Goal: Information Seeking & Learning: Check status

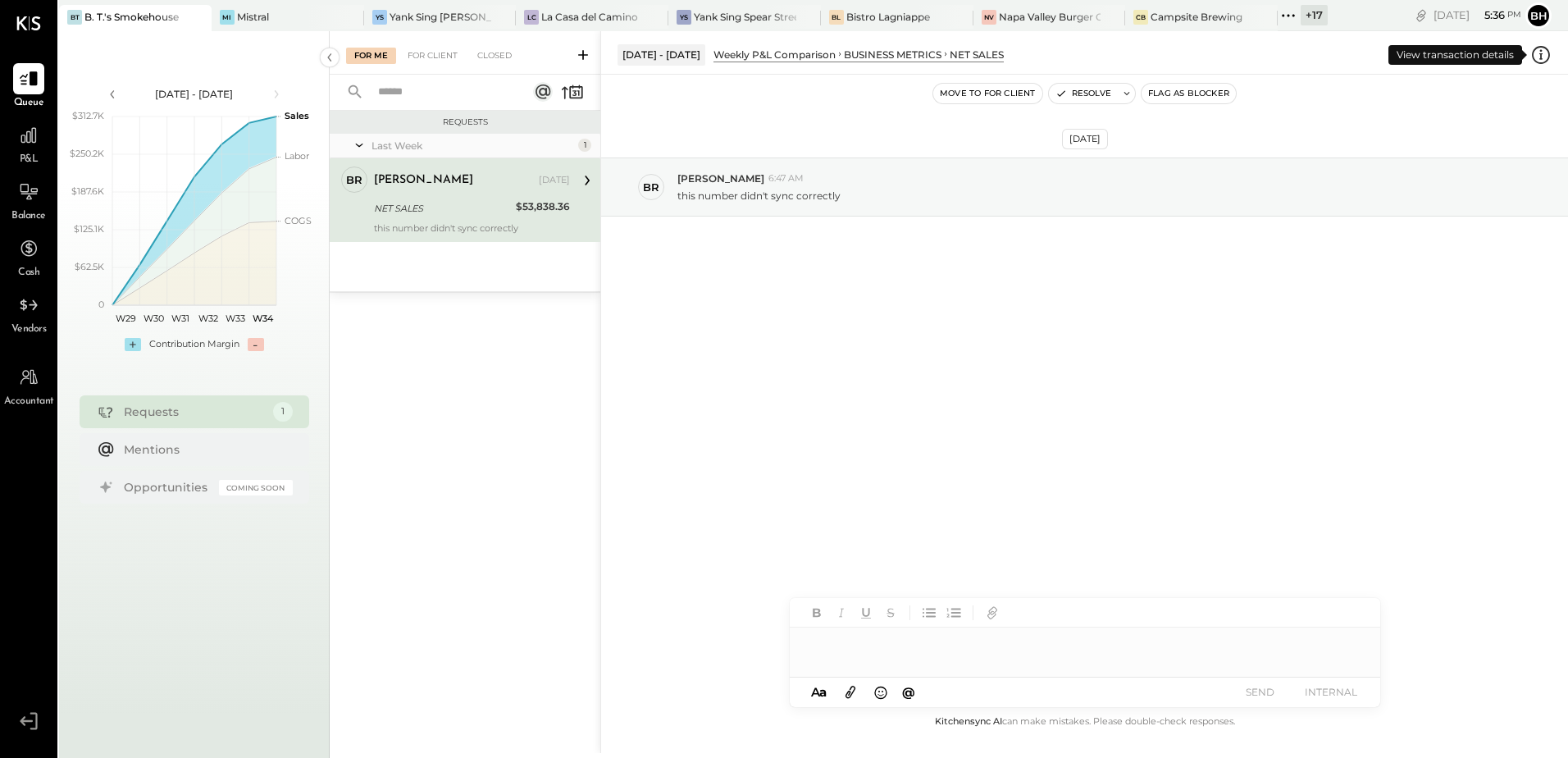
click at [1533, 54] on icon at bounding box center [1541, 54] width 18 height 18
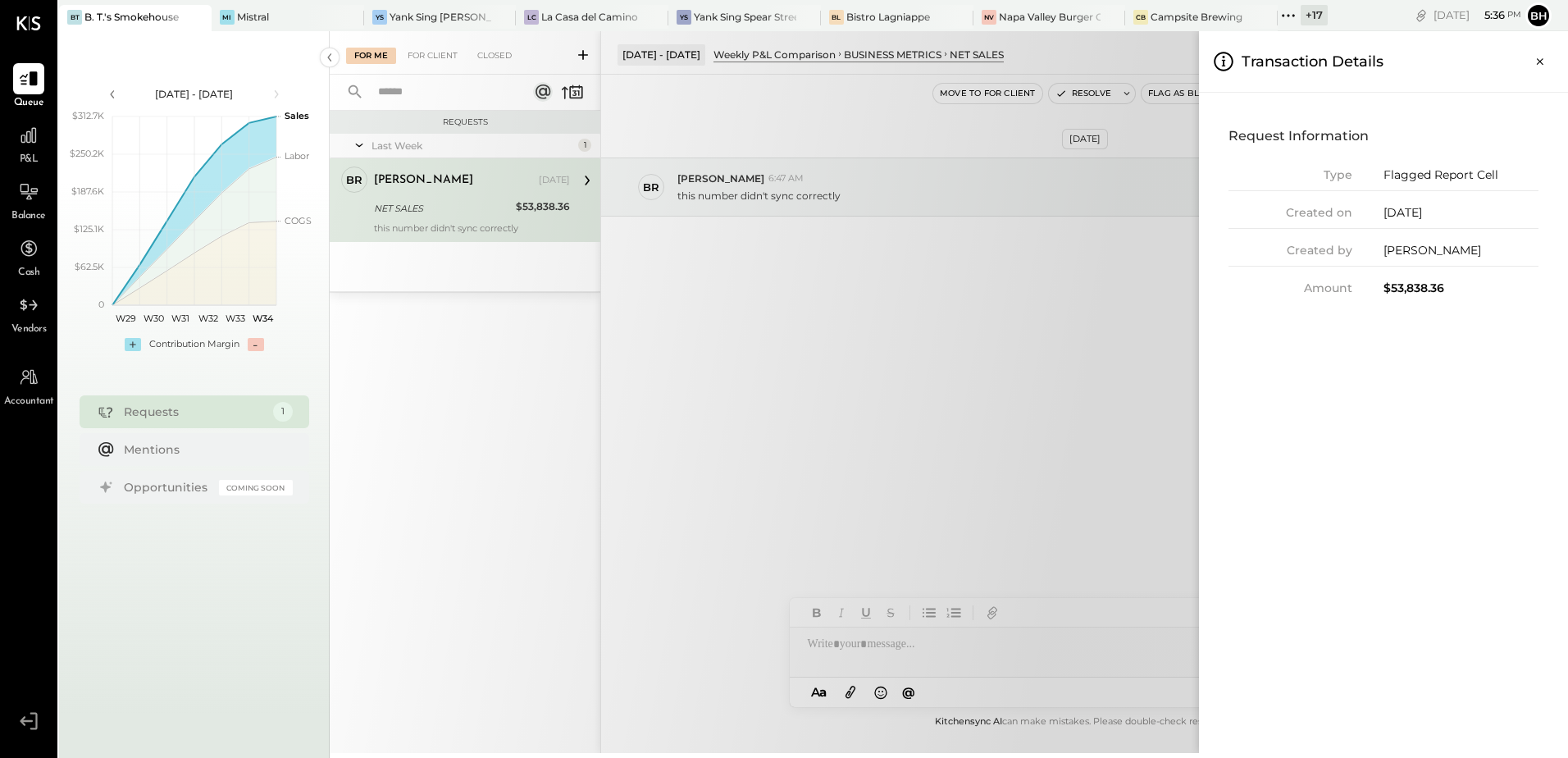
click at [1112, 255] on div "For Me For Client Closed Requests Last Week 1 br [PERSON_NAME] Owner [PERSON_NA…" at bounding box center [948, 392] width 1238 height 722
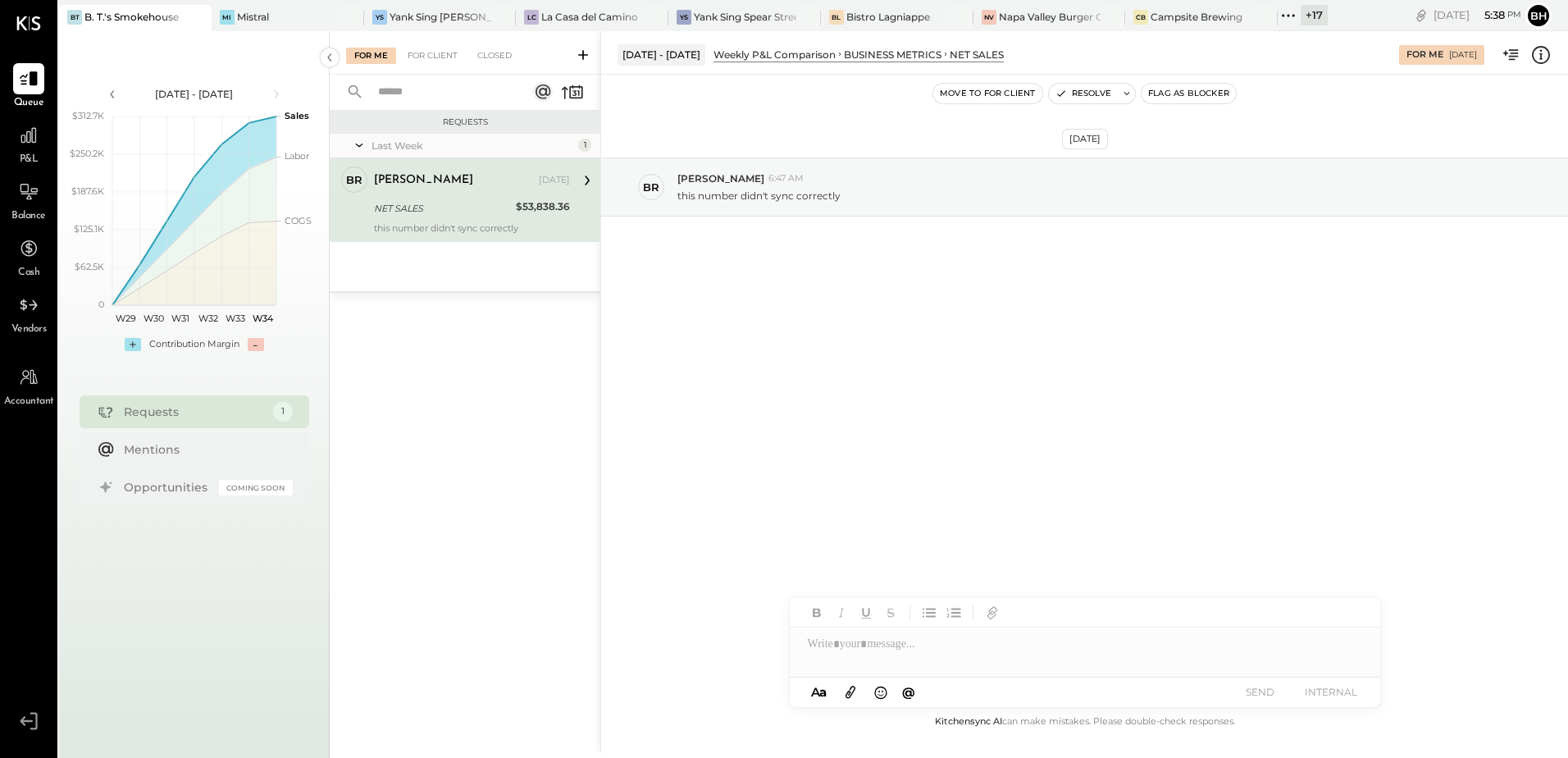
click at [1514, 59] on icon at bounding box center [1513, 54] width 10 height 11
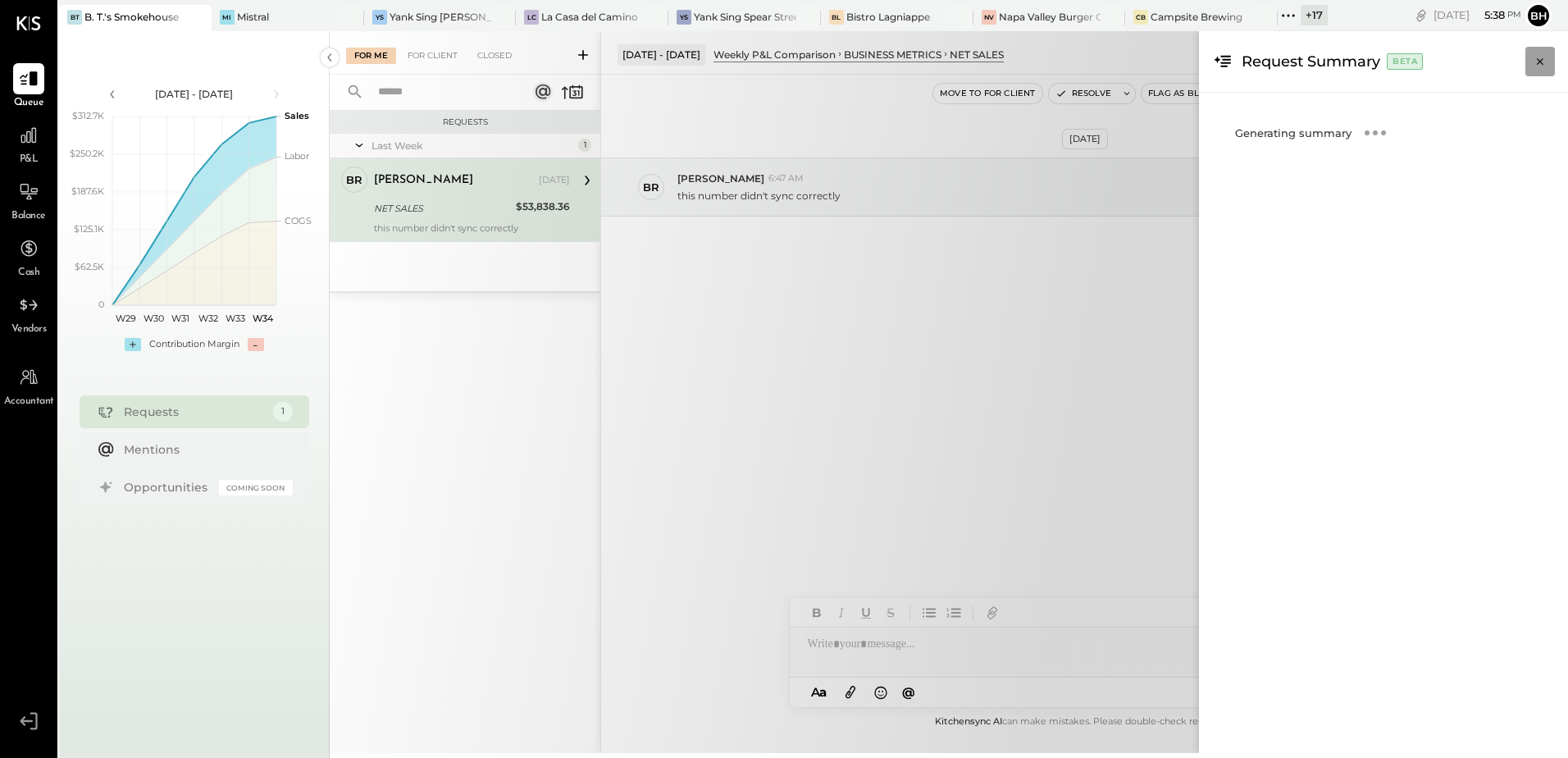
click at [1544, 60] on icon "Close panel" at bounding box center [1540, 61] width 17 height 17
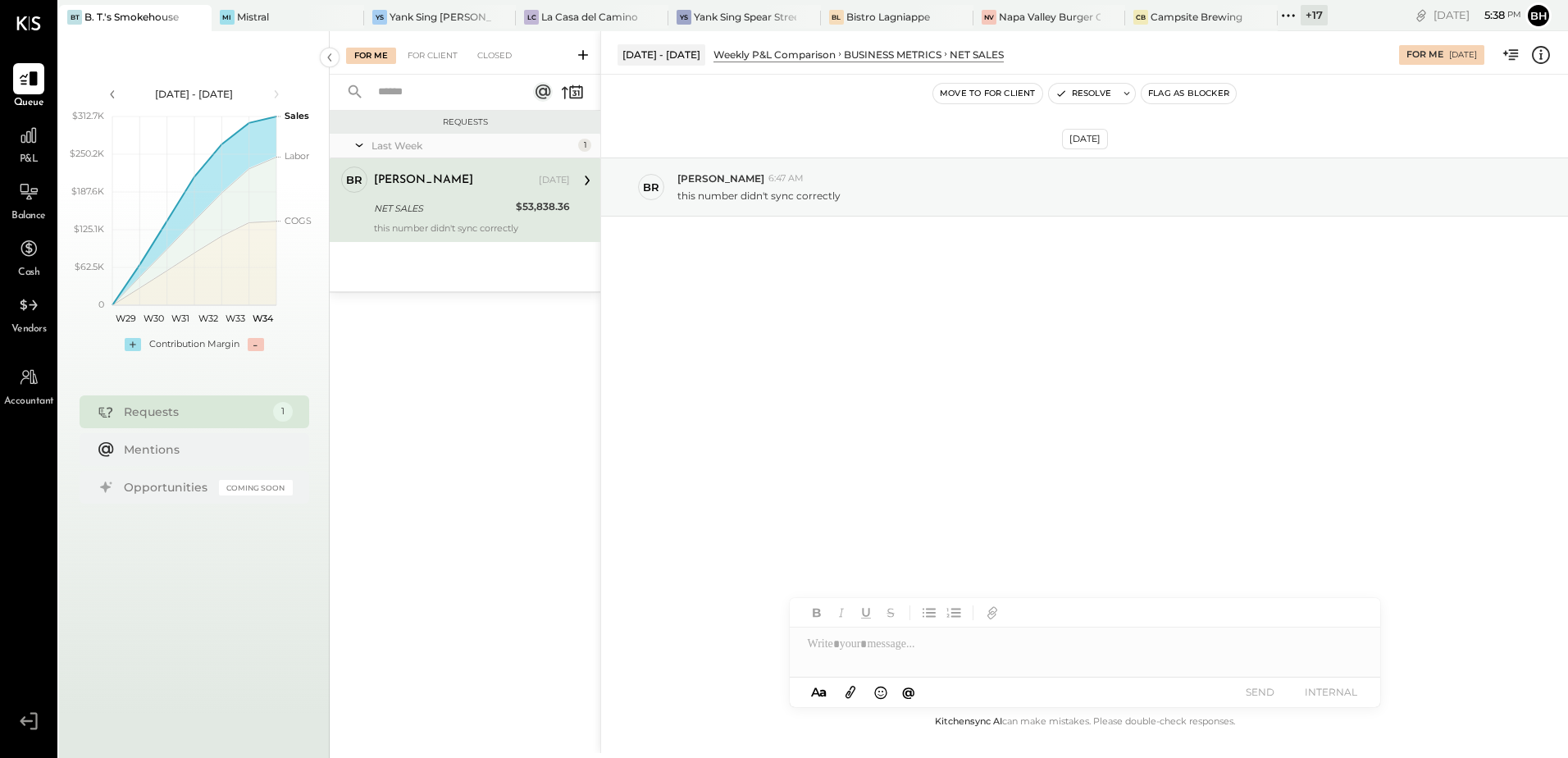
click at [1532, 56] on icon at bounding box center [1541, 54] width 21 height 21
click at [888, 371] on div "For Me For Client Closed Requests Last Week 1 br [PERSON_NAME] Owner [PERSON_NA…" at bounding box center [948, 392] width 1238 height 722
click at [851, 651] on div at bounding box center [1084, 643] width 590 height 32
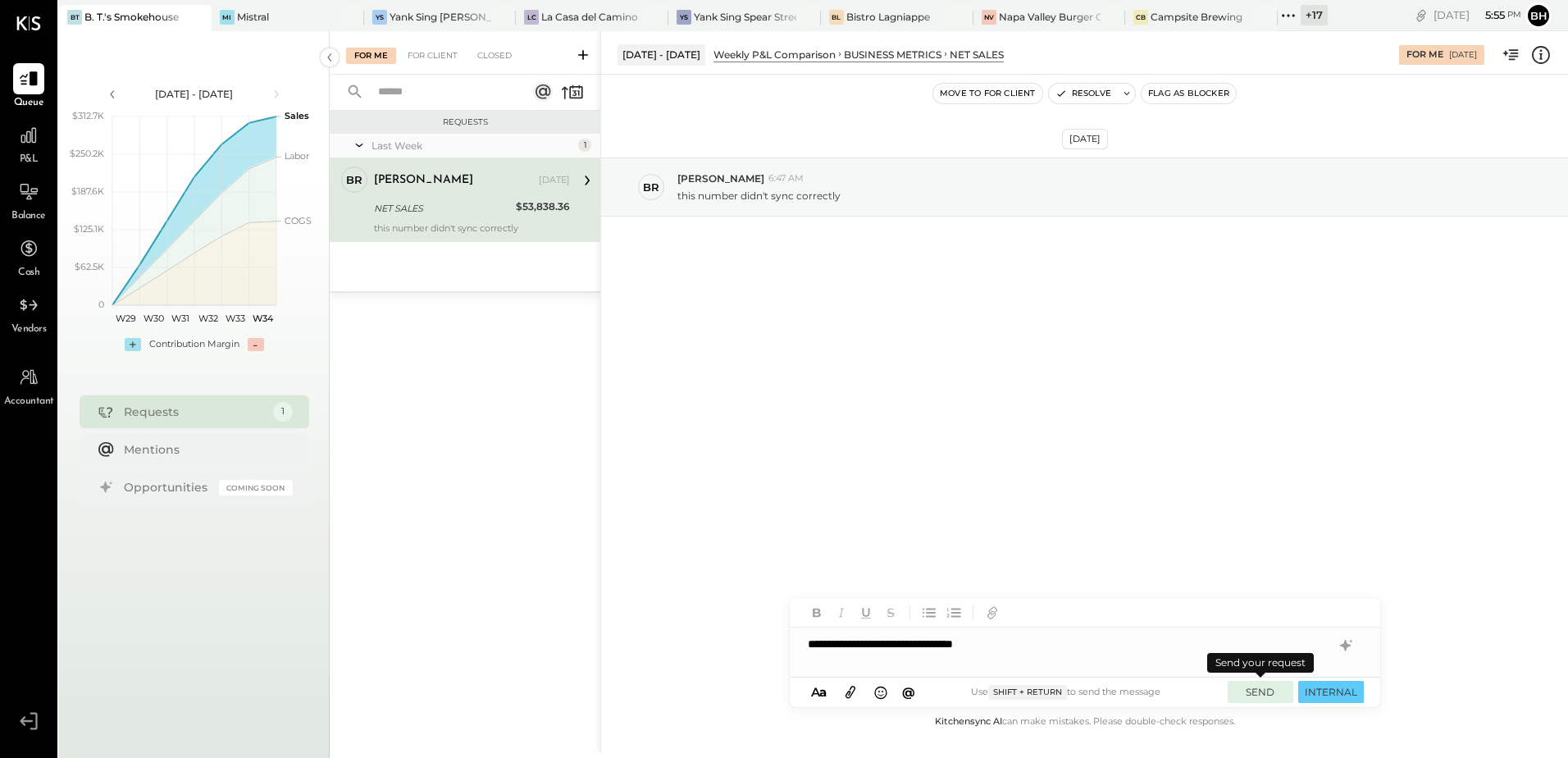
click at [1273, 694] on button "SEND" at bounding box center [1260, 691] width 66 height 22
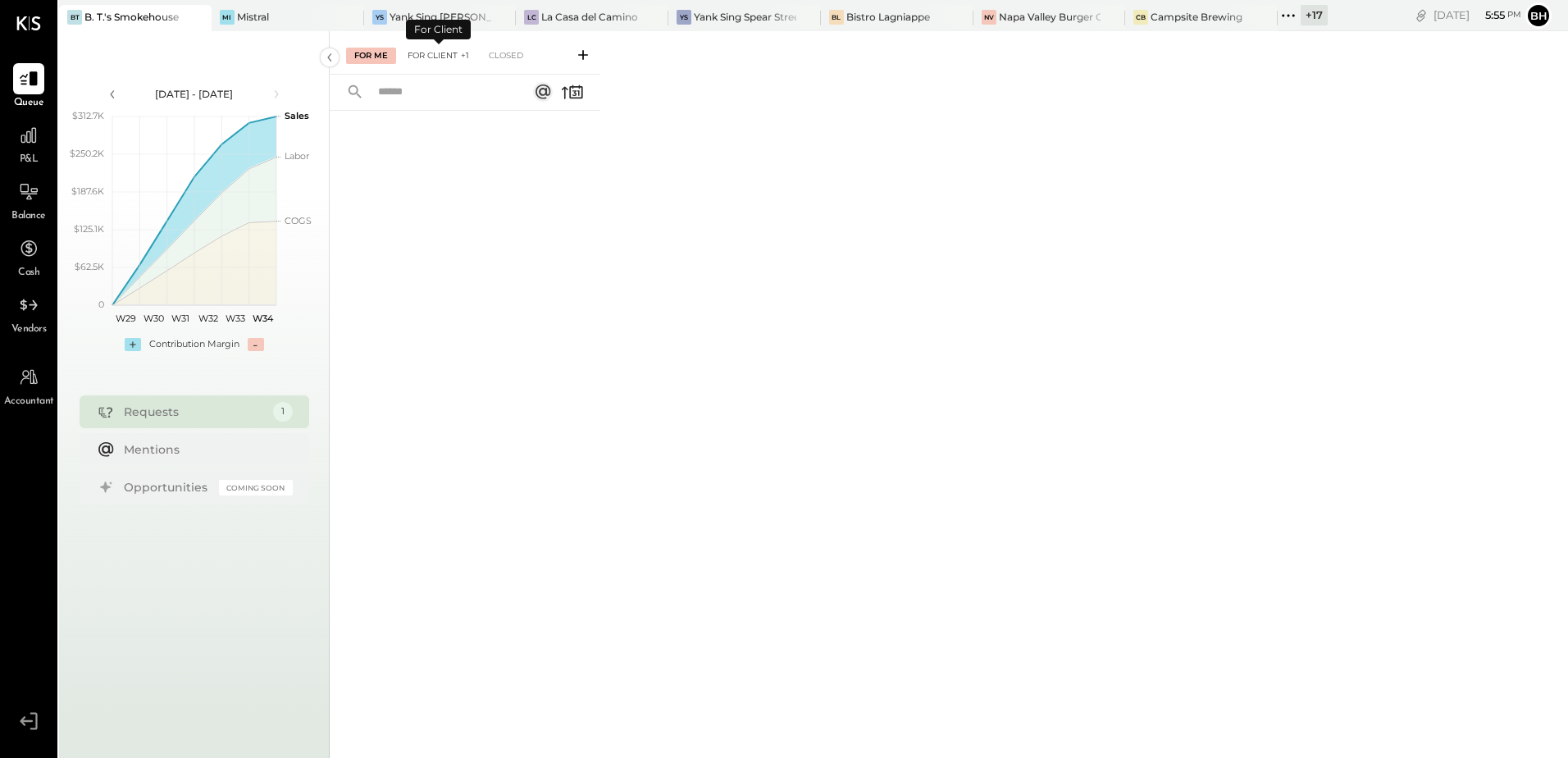
click at [439, 56] on div "For Client +1" at bounding box center [438, 55] width 78 height 17
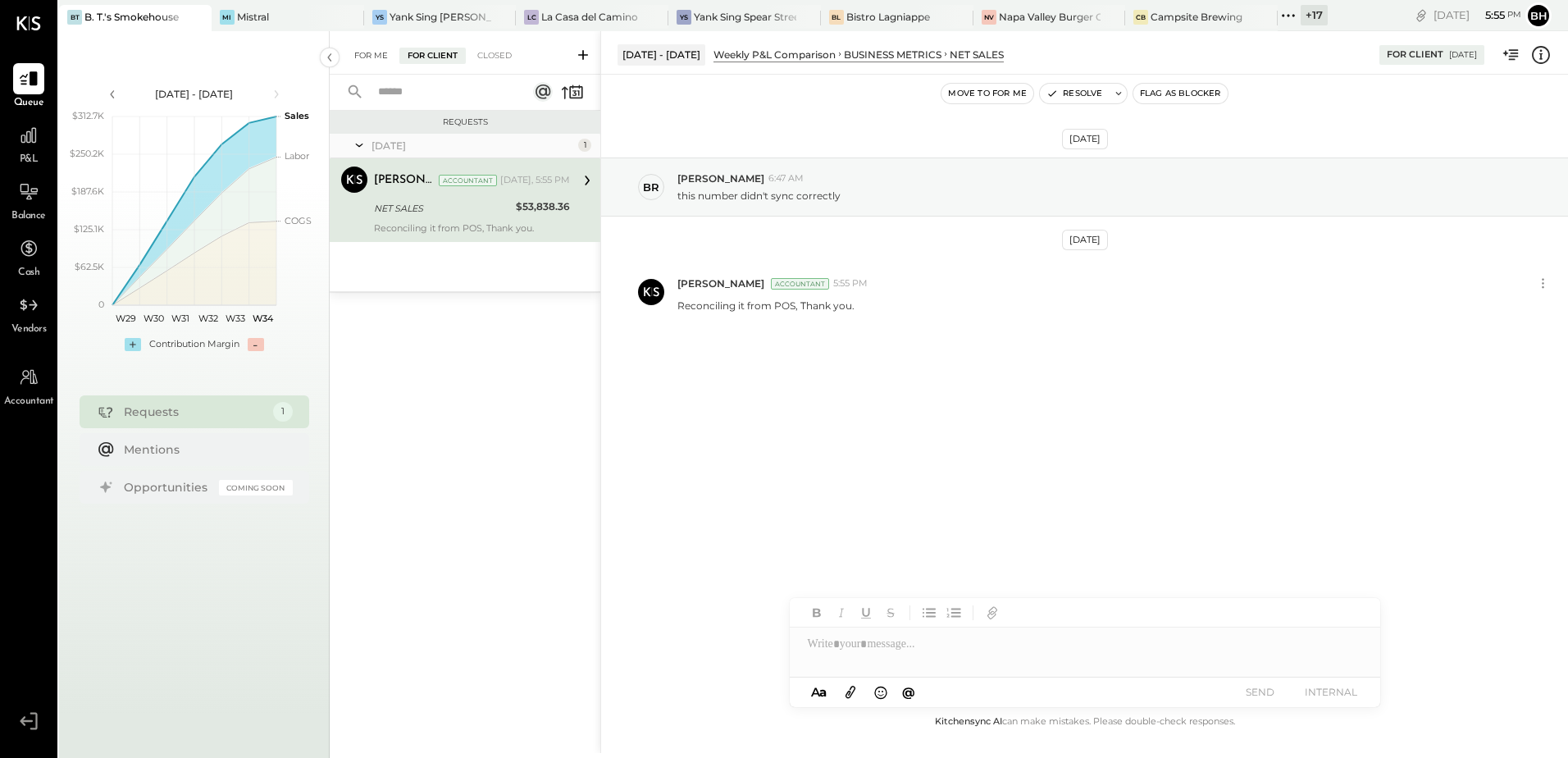
click at [378, 53] on div "For Me" at bounding box center [370, 55] width 50 height 17
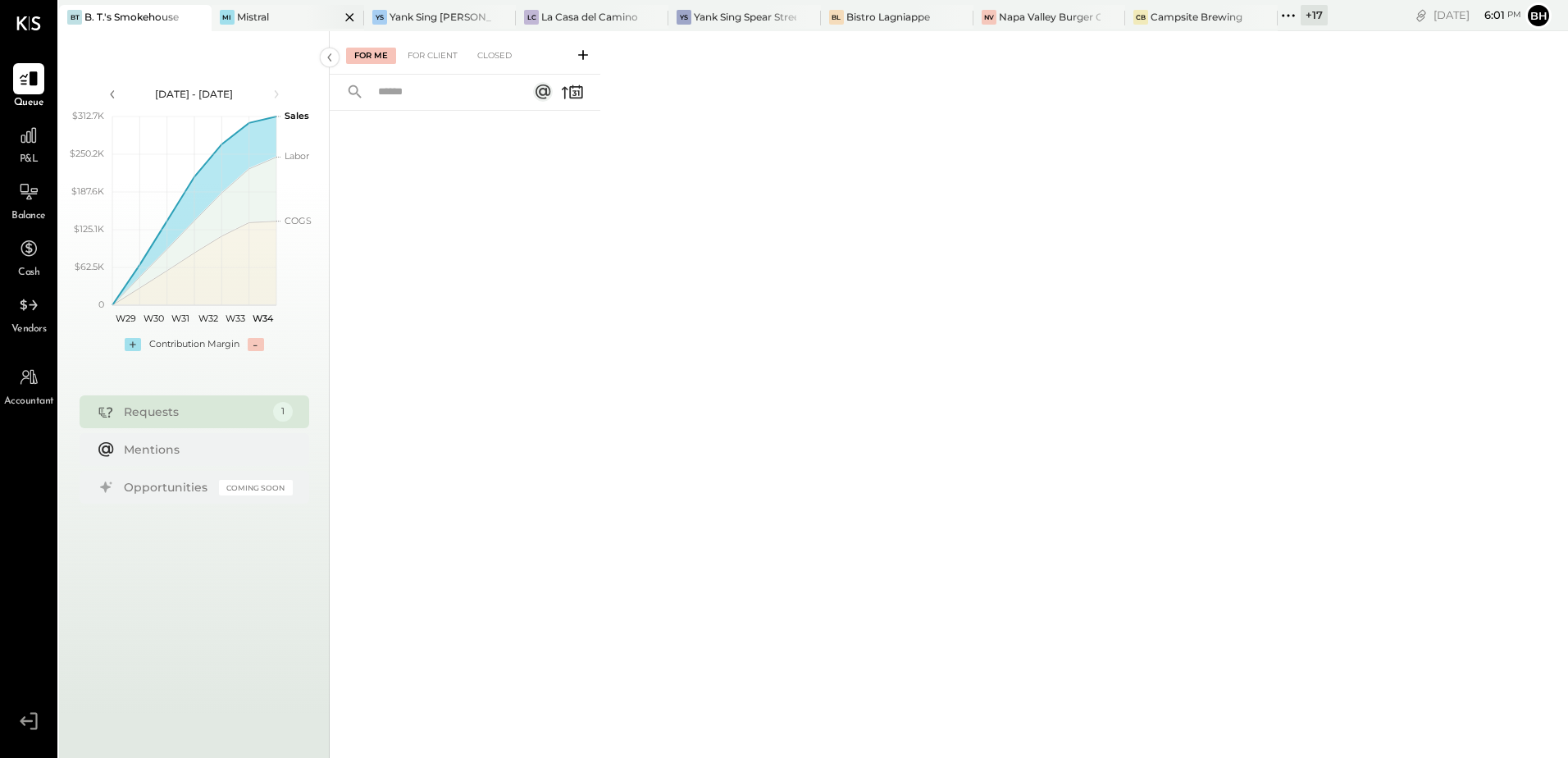
click at [251, 25] on div "Mi Mistral" at bounding box center [288, 18] width 153 height 26
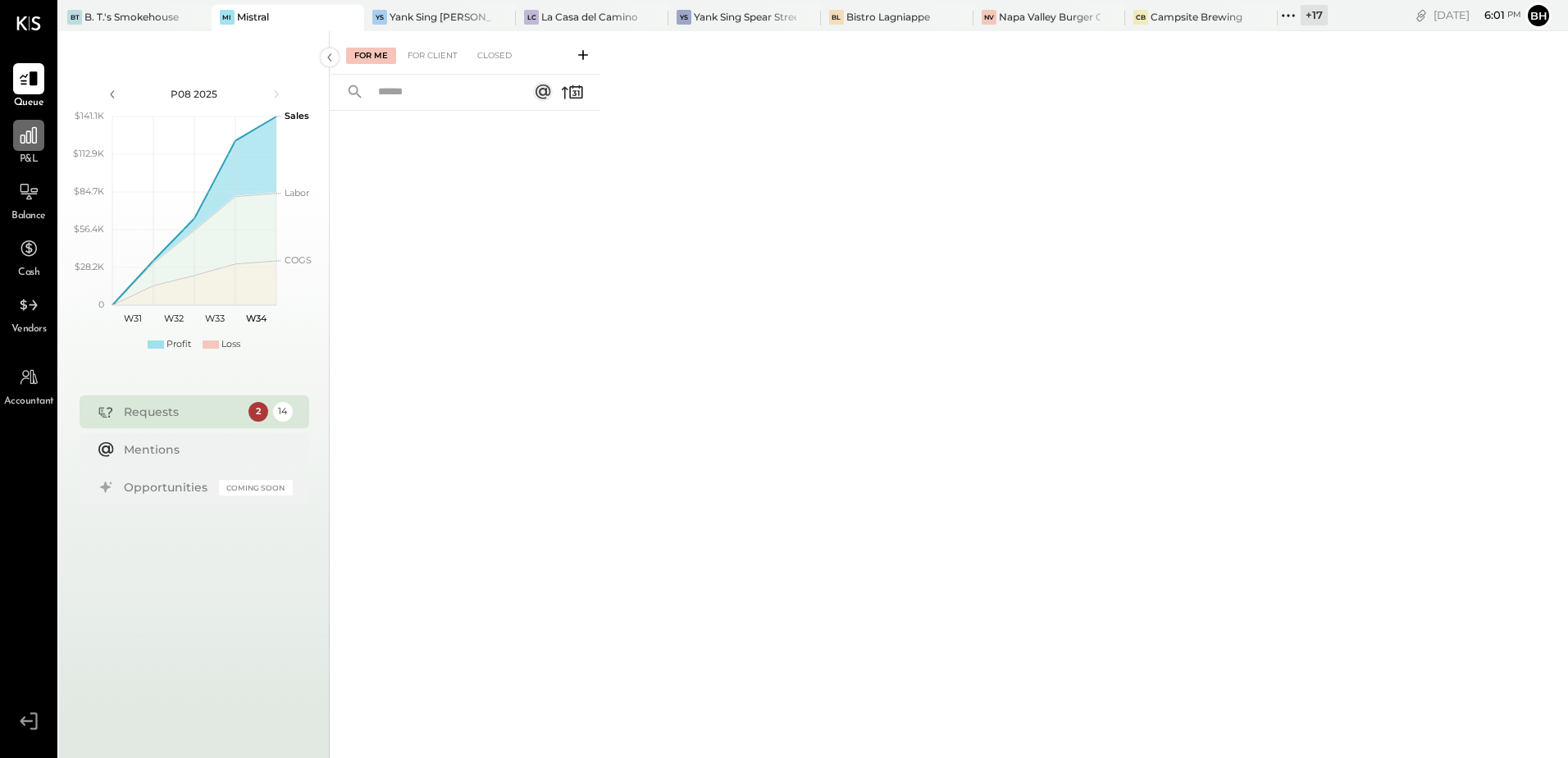
click at [42, 143] on div at bounding box center [28, 134] width 31 height 31
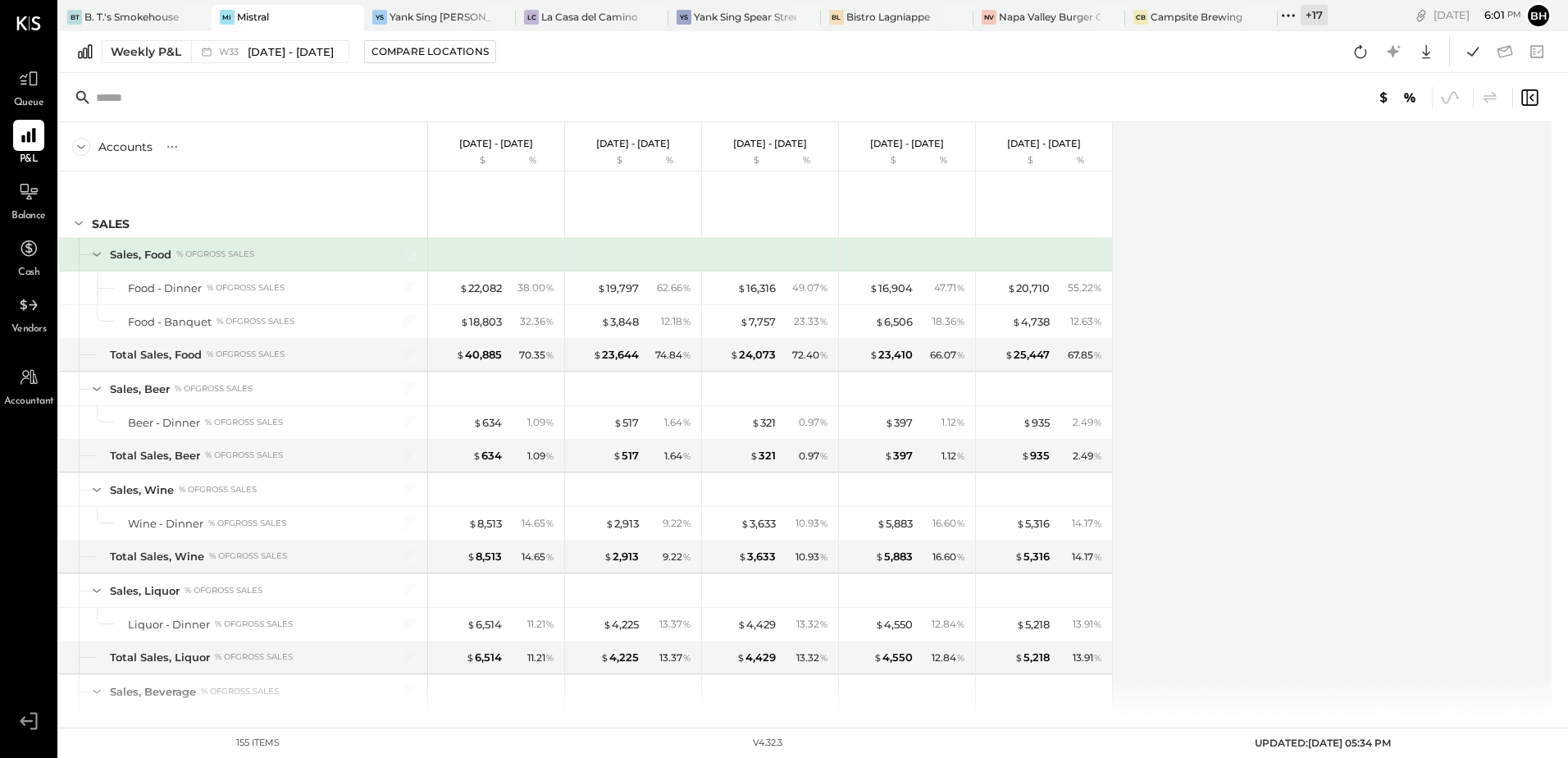
click at [1427, 552] on div "Accounts S % GL [DATE] - [DATE] $ % [DATE] - [DATE] $ % [DATE] - [DATE] $ % [DA…" at bounding box center [806, 420] width 1495 height 596
